Goal: Information Seeking & Learning: Learn about a topic

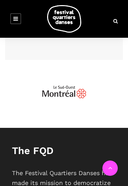
scroll to position [5347, 0]
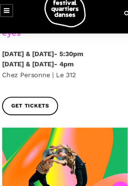
scroll to position [1410, 0]
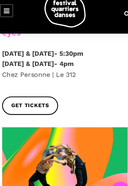
click at [24, 115] on span at bounding box center [64, 149] width 104 height 69
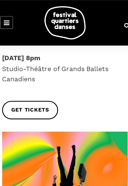
scroll to position [1788, 0]
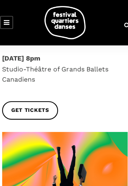
click at [28, 110] on span at bounding box center [64, 144] width 104 height 69
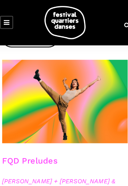
scroll to position [2428, 0]
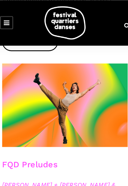
click at [76, 149] on span "Daniela Jezerinac + Charles Brecard & 7starr" at bounding box center [64, 157] width 104 height 16
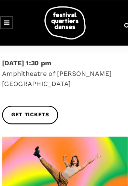
scroll to position [2367, 0]
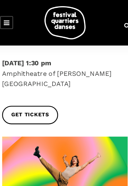
click at [65, 113] on span at bounding box center [64, 147] width 104 height 69
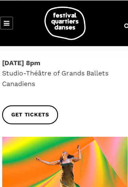
scroll to position [2767, 0]
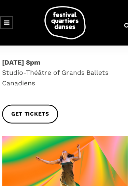
click at [77, 113] on span at bounding box center [64, 147] width 104 height 69
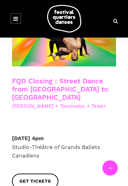
scroll to position [3070, 0]
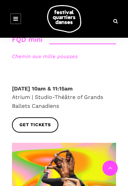
scroll to position [2922, 0]
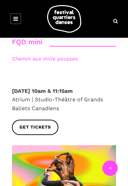
click at [74, 145] on span at bounding box center [64, 179] width 104 height 69
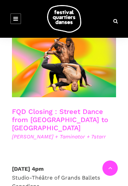
scroll to position [3041, 0]
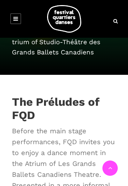
scroll to position [153, 0]
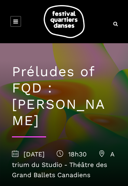
click at [64, 108] on h1 "Préludes of FQD : [PERSON_NAME]" at bounding box center [64, 96] width 104 height 65
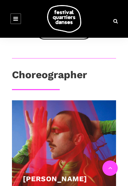
scroll to position [703, 0]
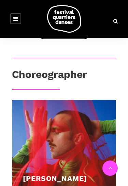
click at [65, 156] on div at bounding box center [64, 152] width 104 height 104
click at [83, 155] on div at bounding box center [64, 152] width 104 height 104
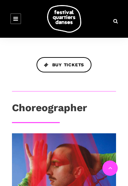
scroll to position [669, 0]
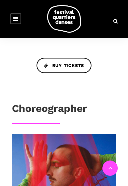
click at [67, 114] on h3 "Choreographer" at bounding box center [49, 110] width 75 height 17
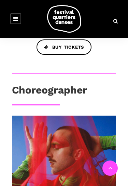
scroll to position [698, 0]
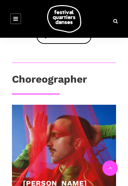
click at [67, 160] on div at bounding box center [64, 157] width 104 height 104
click at [61, 186] on link "[PERSON_NAME]" at bounding box center [55, 183] width 64 height 9
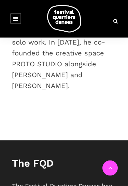
scroll to position [672, 0]
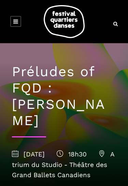
click at [61, 17] on img at bounding box center [64, 21] width 41 height 33
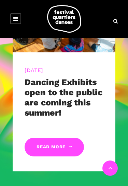
scroll to position [171, 0]
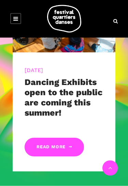
click at [60, 140] on link "Read More" at bounding box center [54, 147] width 59 height 19
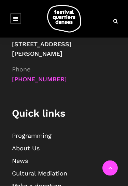
scroll to position [671, 0]
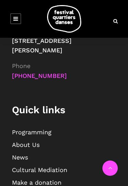
click at [37, 136] on link "Programming" at bounding box center [31, 132] width 39 height 7
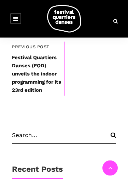
scroll to position [717, 0]
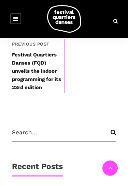
click at [36, 139] on input "search" at bounding box center [64, 135] width 104 height 13
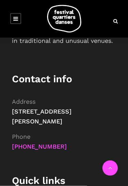
scroll to position [1093, 0]
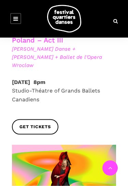
scroll to position [2138, 0]
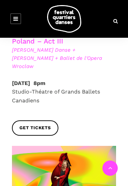
click at [93, 146] on span at bounding box center [64, 180] width 104 height 69
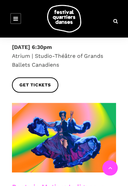
scroll to position [2556, 0]
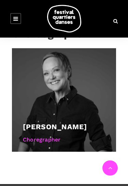
scroll to position [647, 0]
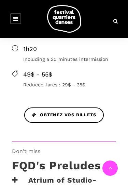
scroll to position [1008, 0]
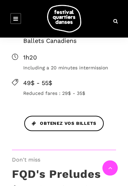
scroll to position [1000, 0]
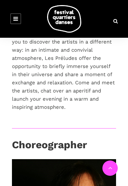
scroll to position [1240, 0]
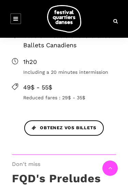
scroll to position [995, 0]
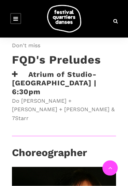
scroll to position [1114, 0]
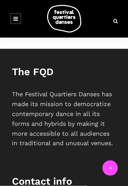
scroll to position [752, 0]
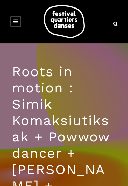
click at [58, 23] on img at bounding box center [64, 21] width 41 height 33
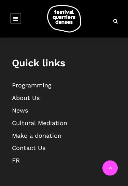
scroll to position [718, 0]
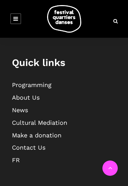
click at [24, 112] on link "News" at bounding box center [20, 110] width 16 height 7
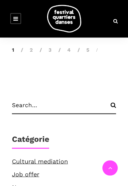
scroll to position [1558, 0]
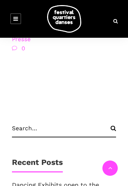
scroll to position [559, 0]
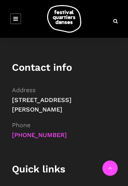
scroll to position [718, 0]
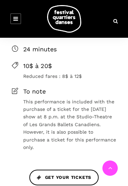
scroll to position [620, 0]
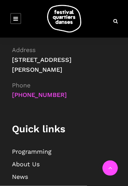
scroll to position [964, 0]
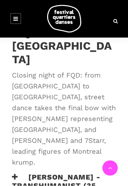
scroll to position [281, 0]
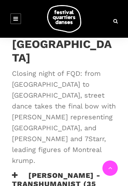
click at [64, 171] on h3 "Lene Boel - TRANSHUMANIST (35 min)" at bounding box center [64, 184] width 104 height 26
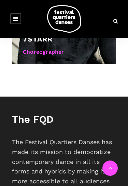
scroll to position [1230, 0]
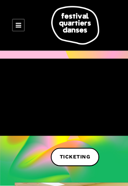
click at [62, 24] on img at bounding box center [64, 21] width 41 height 33
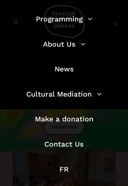
scroll to position [27, 0]
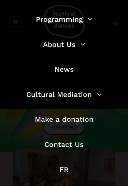
click at [60, 94] on link "Cultural Mediation" at bounding box center [63, 94] width 75 height 9
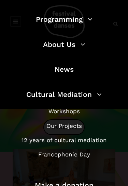
click at [68, 111] on link "Workshops" at bounding box center [63, 111] width 31 height 7
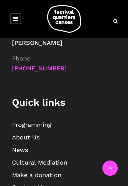
scroll to position [672, 0]
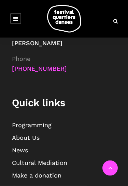
click at [23, 151] on link "News" at bounding box center [20, 150] width 16 height 7
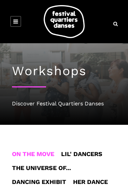
click at [75, 104] on div "Discover Festival Quartiers Danses" at bounding box center [64, 103] width 104 height 9
click at [70, 74] on h1 "Workshops" at bounding box center [64, 71] width 104 height 15
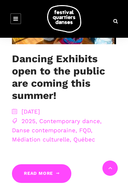
scroll to position [168, 0]
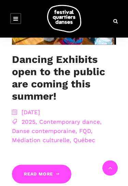
click at [48, 167] on link "Read More" at bounding box center [41, 174] width 59 height 19
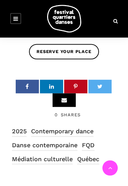
scroll to position [563, 0]
